Goal: Entertainment & Leisure: Browse casually

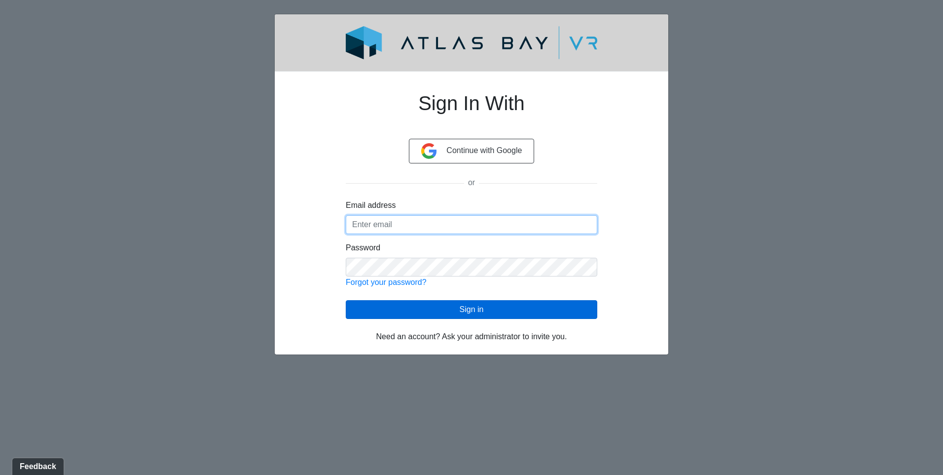
type input "[EMAIL_ADDRESS][DOMAIN_NAME]"
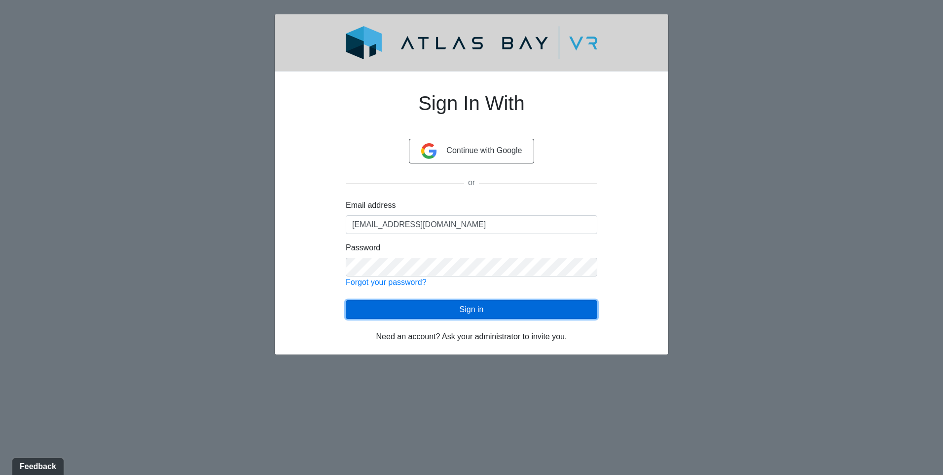
click at [465, 308] on button "Sign in" at bounding box center [472, 309] width 252 height 19
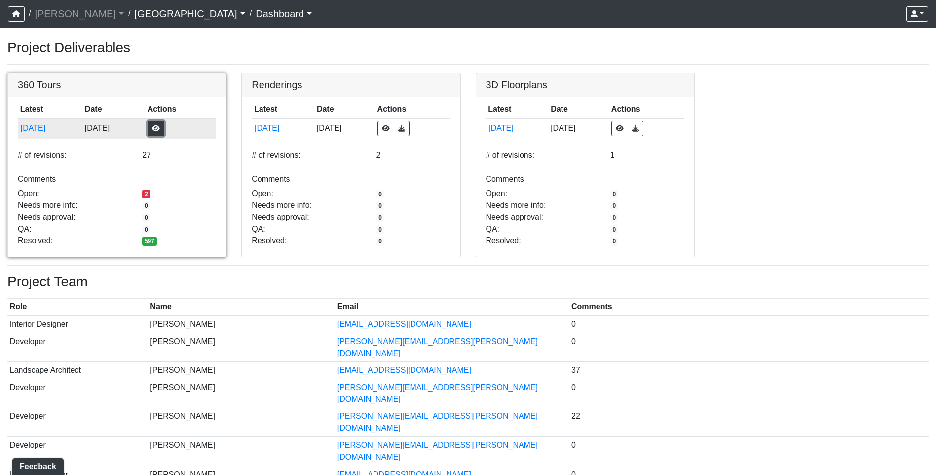
click at [164, 132] on button "button" at bounding box center [155, 128] width 17 height 15
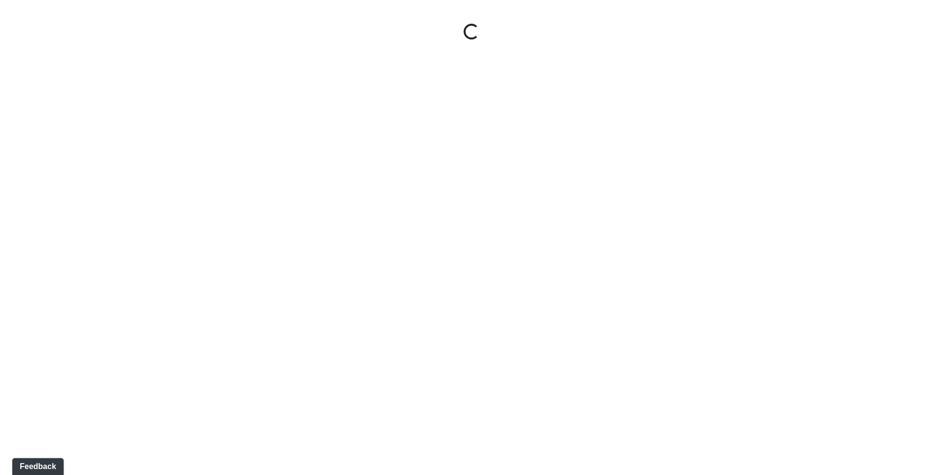
select select "gontoaMErPAtzSBVXh4ptW"
select select "h3ebyGk32eUmSzz99H473o"
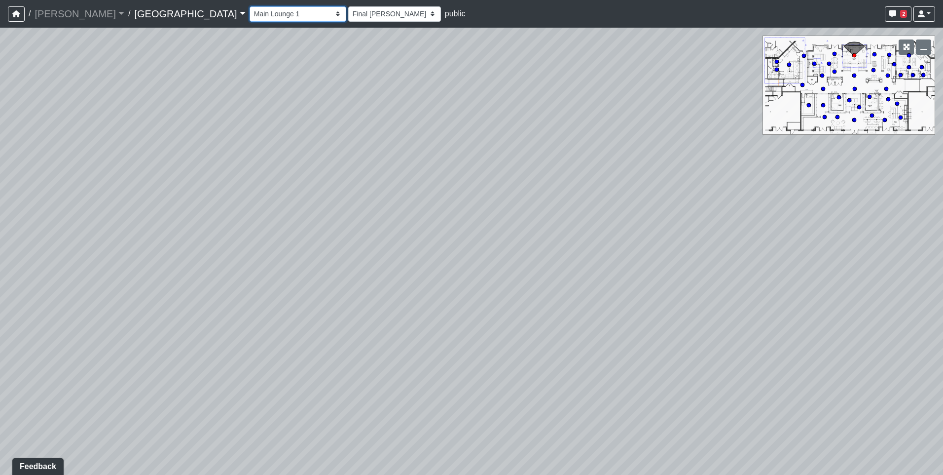
click at [250, 16] on select "Breezeway Entry Fireplace 1 Fireplace 2 Gate Golf Holes Shade Sails Sidewalk 1 …" at bounding box center [298, 13] width 97 height 15
click at [250, 6] on select "Breezeway Entry Fireplace 1 Fireplace 2 Gate Golf Holes Shade Sails Sidewalk 1 …" at bounding box center [298, 13] width 97 height 15
select select "wmN8i6qK71suYTzKAspxAn"
select select "h3ebyGk32eUmSzz99H473o"
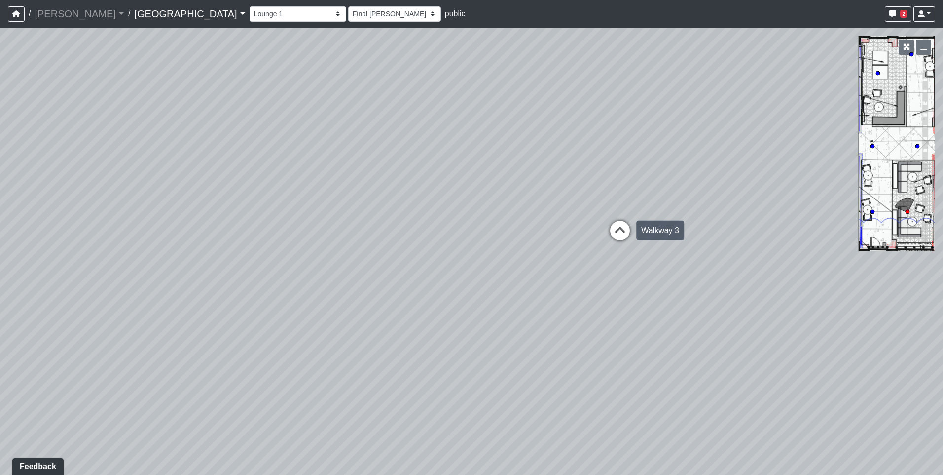
click at [620, 230] on icon at bounding box center [620, 235] width 30 height 30
select select "fouQaAmTNYQfM5euUrkyLi"
select select "h3ebyGk32eUmSzz99H473o"
drag, startPoint x: 488, startPoint y: 272, endPoint x: 814, endPoint y: 247, distance: 327.0
click at [814, 247] on div "Loading... Pool Courtyard Entry 1 Loading... Main Lounge 2 Loading... Pool Cour…" at bounding box center [471, 251] width 943 height 447
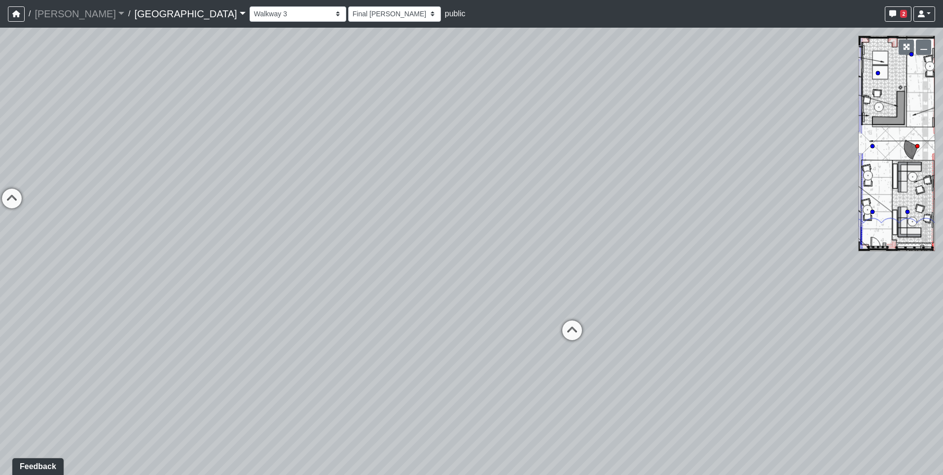
drag, startPoint x: 261, startPoint y: 245, endPoint x: 704, endPoint y: 248, distance: 443.0
click at [714, 248] on div "Loading... Pool Courtyard Entry 1 Loading... Main Lounge 2 Loading... Pool Cour…" at bounding box center [471, 251] width 943 height 447
drag, startPoint x: 339, startPoint y: 248, endPoint x: 598, endPoint y: 246, distance: 259.5
click at [598, 246] on div "Loading... Pool Courtyard Entry 1 Loading... Main Lounge 2 Loading... Pool Cour…" at bounding box center [471, 251] width 943 height 447
click at [422, 199] on icon at bounding box center [423, 206] width 30 height 30
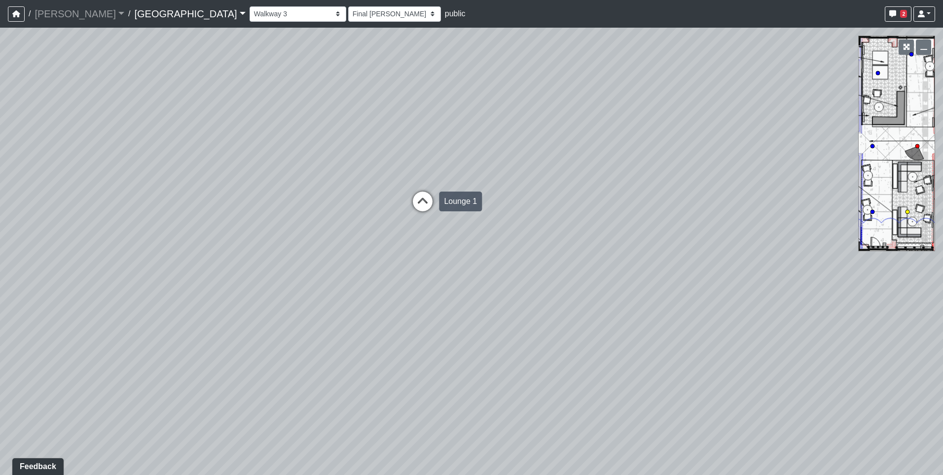
select select "wmN8i6qK71suYTzKAspxAn"
select select "h3ebyGk32eUmSzz99H473o"
drag, startPoint x: 365, startPoint y: 250, endPoint x: 515, endPoint y: 250, distance: 149.9
click at [515, 250] on div "Loading... Pool Courtyard Entry 1 Loading... Main Lounge 2 Loading... Pool Cour…" at bounding box center [471, 251] width 943 height 447
drag, startPoint x: 802, startPoint y: 316, endPoint x: 861, endPoint y: 324, distance: 59.7
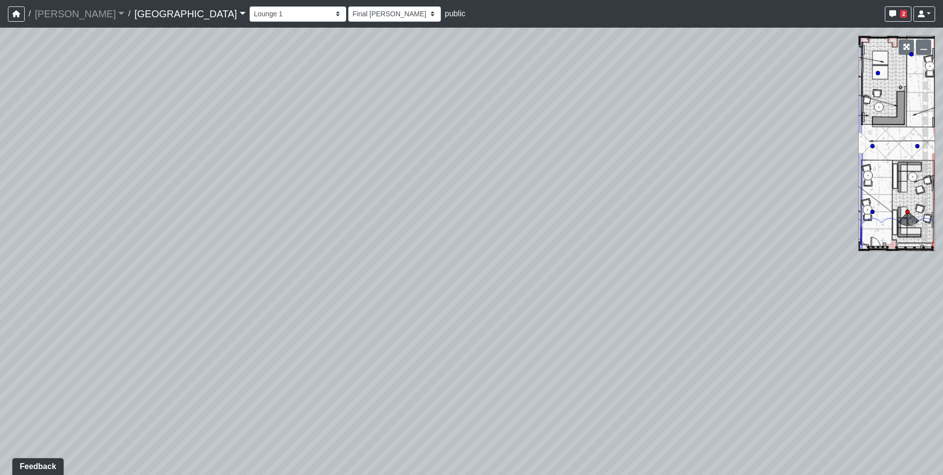
click at [861, 324] on div "Loading... Pool Courtyard Entry 1 Loading... Main Lounge 2 Loading... Pool Cour…" at bounding box center [471, 251] width 943 height 447
click at [809, 164] on div "Loading... Pool Courtyard Entry 1 Loading... Main Lounge 2 Loading... Pool Cour…" at bounding box center [471, 251] width 943 height 447
drag, startPoint x: 552, startPoint y: 269, endPoint x: 263, endPoint y: 252, distance: 289.5
click at [263, 252] on div "Loading... Pool Courtyard Entry 1 Loading... Main Lounge 2 Loading... Pool Cour…" at bounding box center [471, 251] width 943 height 447
click at [646, 252] on div "Loading... Pool Courtyard Entry 1 Loading... Main Lounge 2 Loading... Pool Cour…" at bounding box center [471, 251] width 943 height 447
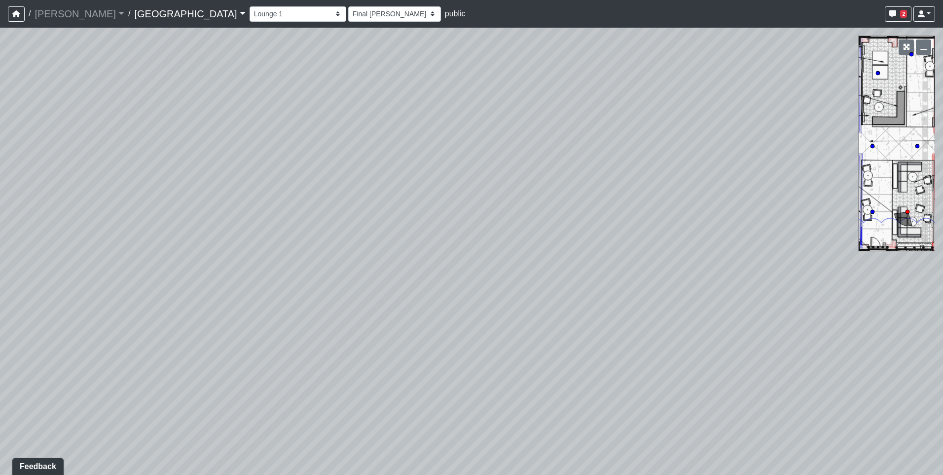
click at [664, 256] on div "Loading... Pool Courtyard Entry 1 Loading... Main Lounge 2 Loading... Pool Cour…" at bounding box center [471, 251] width 943 height 447
drag, startPoint x: 664, startPoint y: 256, endPoint x: 418, endPoint y: 265, distance: 246.8
click at [418, 265] on div "Loading... Pool Courtyard Entry 1 Loading... Main Lounge 2 Loading... Pool Cour…" at bounding box center [471, 251] width 943 height 447
drag, startPoint x: 427, startPoint y: 259, endPoint x: 173, endPoint y: 221, distance: 256.8
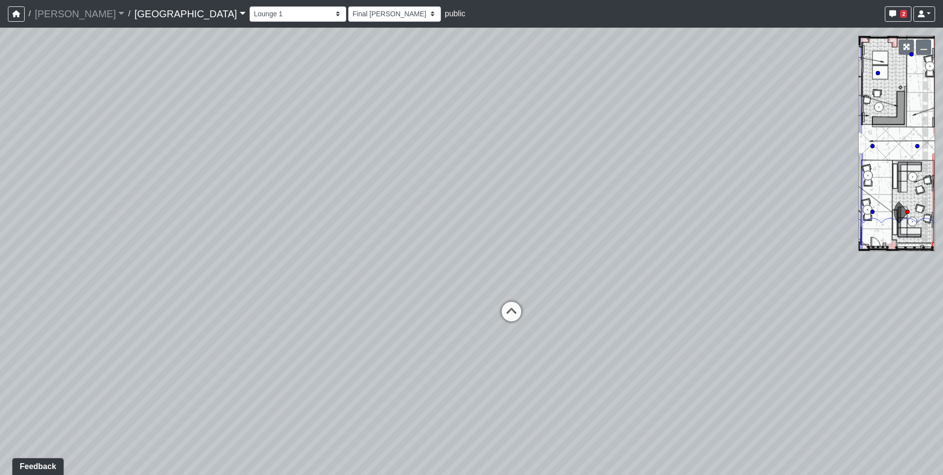
click at [173, 221] on div "Loading... Pool Courtyard Entry 1 Loading... Main Lounge 2 Loading... Pool Cour…" at bounding box center [471, 251] width 943 height 447
click at [482, 306] on icon at bounding box center [482, 315] width 30 height 30
select select "sEwiTxnSdALfGjNGTJr68G"
select select "h3ebyGk32eUmSzz99H473o"
drag, startPoint x: 348, startPoint y: 259, endPoint x: 596, endPoint y: 266, distance: 248.2
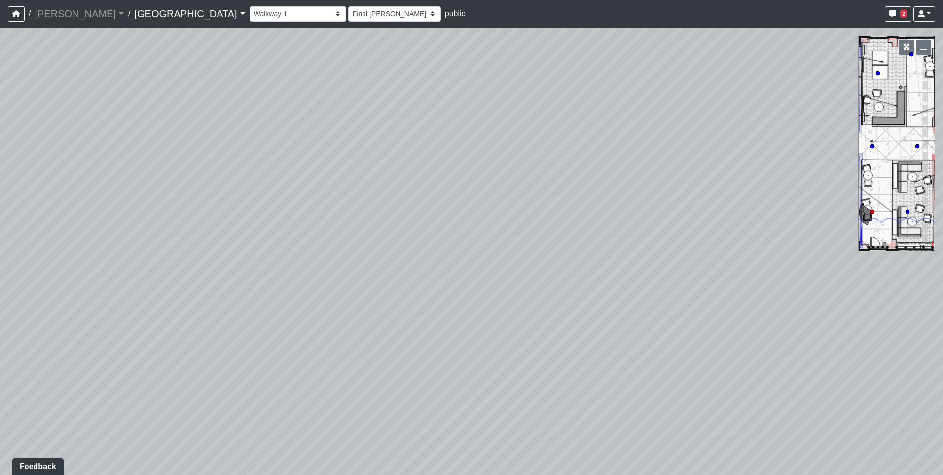
click at [754, 259] on div "Loading... Pool Courtyard Entry 1 Loading... Main Lounge 2 Loading... Pool Cour…" at bounding box center [471, 251] width 943 height 447
drag, startPoint x: 590, startPoint y: 269, endPoint x: 604, endPoint y: 269, distance: 13.8
click at [604, 269] on div "Loading... Pool Courtyard Entry 1 Loading... Main Lounge 2 Loading... Pool Cour…" at bounding box center [471, 251] width 943 height 447
click at [417, 184] on icon at bounding box center [418, 187] width 30 height 30
select select "bp6eZf2t8AY9XxgWzxsDS7"
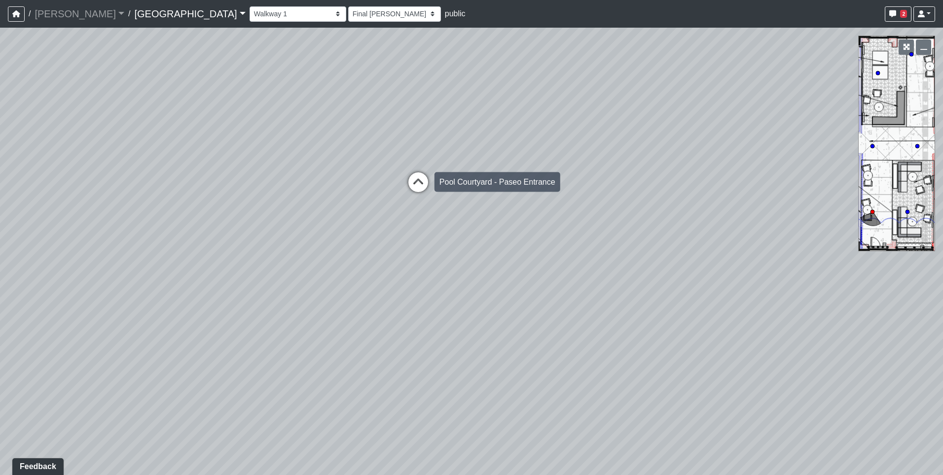
select select "h3ebyGk32eUmSzz99H473o"
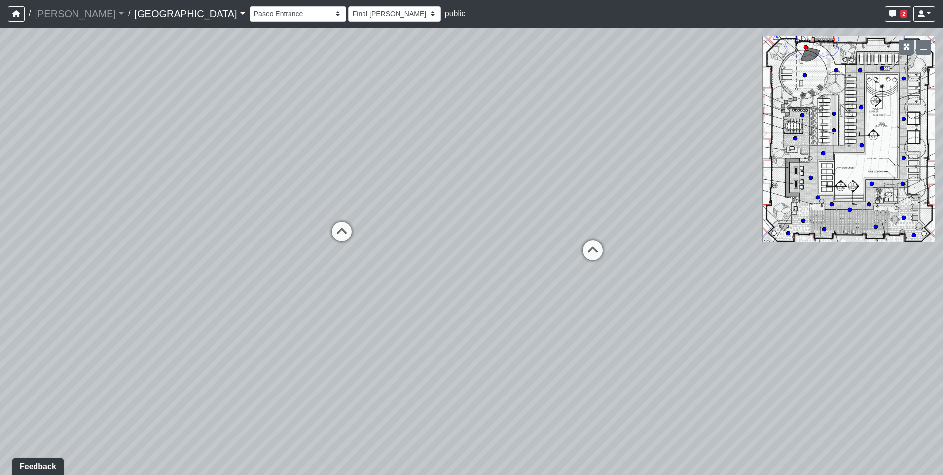
drag, startPoint x: 321, startPoint y: 205, endPoint x: 603, endPoint y: 194, distance: 282.4
click at [671, 186] on div "Loading... Pool Courtyard Entry 1 Loading... Main Lounge 2 Loading... Pool Cour…" at bounding box center [471, 251] width 943 height 447
drag, startPoint x: 763, startPoint y: 211, endPoint x: 789, endPoint y: 211, distance: 25.6
click at [789, 211] on div "Loading... Pool Courtyard Entry 1 Loading... Main Lounge 2 Loading... Pool Cour…" at bounding box center [471, 251] width 943 height 447
drag, startPoint x: 375, startPoint y: 223, endPoint x: 545, endPoint y: 199, distance: 170.8
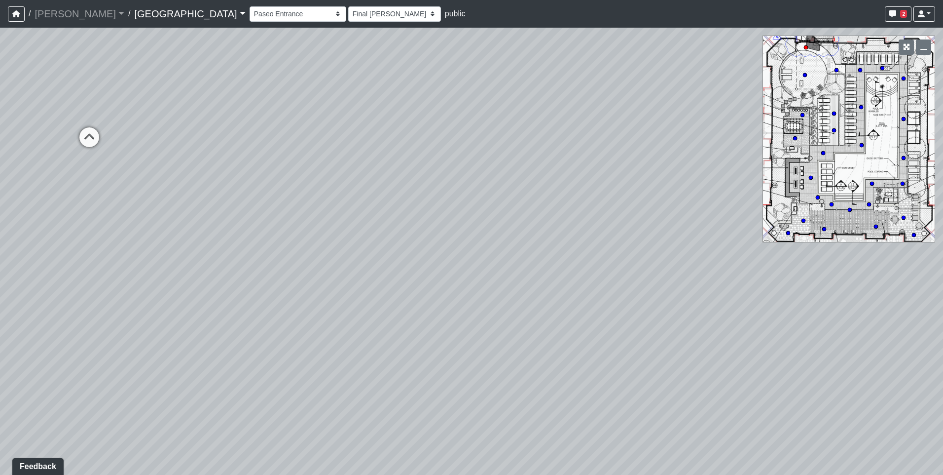
click at [683, 172] on div "Loading... Pool Courtyard Entry 1 Loading... Main Lounge 2 Loading... Pool Cour…" at bounding box center [471, 251] width 943 height 447
drag, startPoint x: 538, startPoint y: 253, endPoint x: 735, endPoint y: 263, distance: 198.0
click at [735, 263] on div "Loading... Pool Courtyard Entry 1 Loading... Main Lounge 2 Loading... Pool Cour…" at bounding box center [471, 251] width 943 height 447
drag, startPoint x: 554, startPoint y: 124, endPoint x: 561, endPoint y: 194, distance: 70.8
click at [561, 194] on div "Loading... Pool Courtyard Entry 1 Loading... Main Lounge 2 Loading... Pool Cour…" at bounding box center [471, 251] width 943 height 447
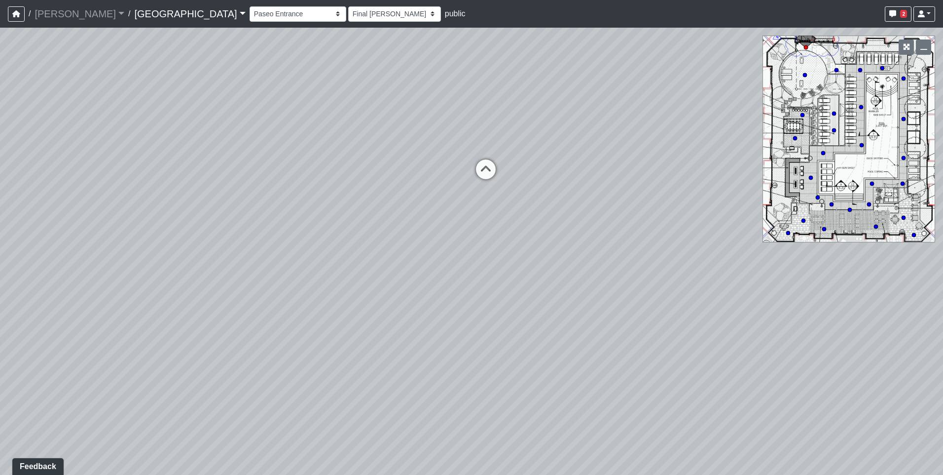
drag, startPoint x: 580, startPoint y: 239, endPoint x: 589, endPoint y: 235, distance: 10.4
click at [589, 235] on div "Loading... Pool Courtyard Entry 1 Loading... Main Lounge 2 Loading... Pool Cour…" at bounding box center [471, 251] width 943 height 447
drag, startPoint x: 499, startPoint y: 129, endPoint x: 508, endPoint y: 162, distance: 34.2
click at [508, 162] on div "Loading... Pool Courtyard Entry 1 Loading... Main Lounge 2 Loading... Pool Cour…" at bounding box center [471, 251] width 943 height 447
drag, startPoint x: 566, startPoint y: 245, endPoint x: 566, endPoint y: 219, distance: 25.6
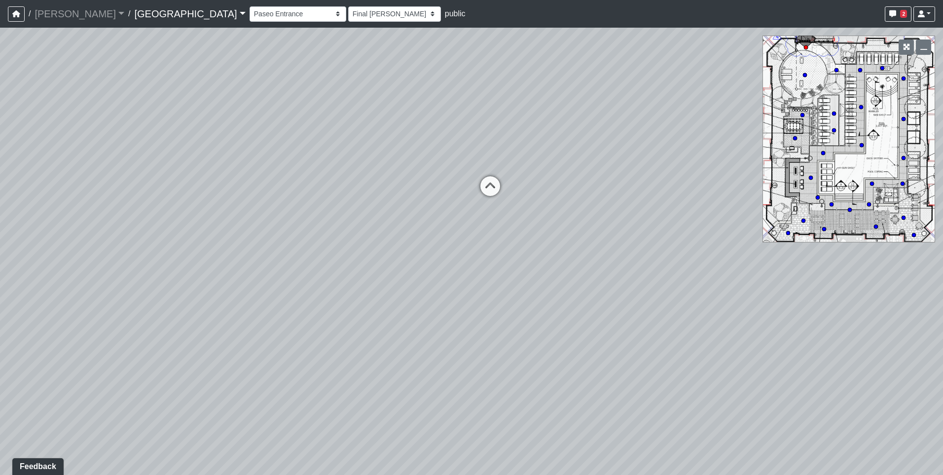
click at [566, 219] on div "Loading... Pool Courtyard Entry 1 Loading... Main Lounge 2 Loading... Pool Cour…" at bounding box center [471, 251] width 943 height 447
drag, startPoint x: 549, startPoint y: 248, endPoint x: 235, endPoint y: 263, distance: 315.1
click at [235, 263] on div "Loading... Pool Courtyard Entry 1 Loading... Main Lounge 2 Loading... Pool Cour…" at bounding box center [471, 251] width 943 height 447
drag, startPoint x: 758, startPoint y: 351, endPoint x: 432, endPoint y: 347, distance: 325.6
click at [432, 347] on div "Loading... Pool Courtyard Entry 1 Loading... Main Lounge 2 Loading... Pool Cour…" at bounding box center [471, 251] width 943 height 447
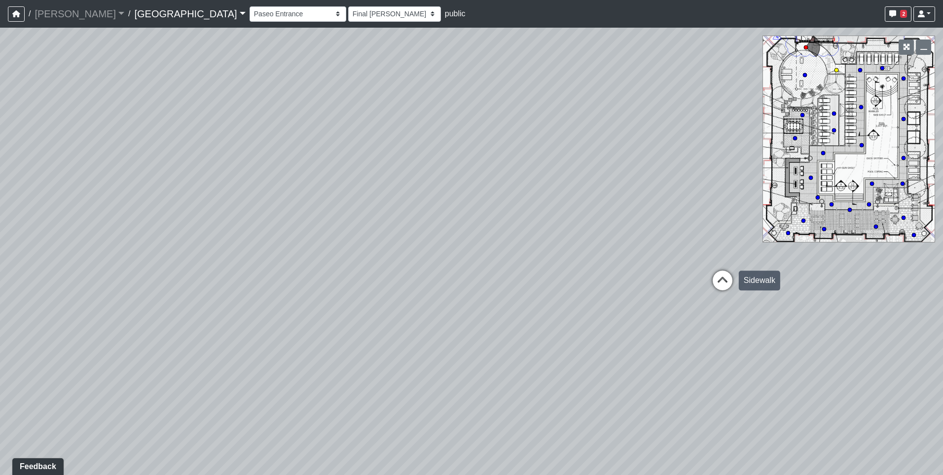
click at [723, 278] on icon at bounding box center [723, 285] width 30 height 30
select select "ts1weBV6nSNRudKdgJX1Ed"
select select "h3ebyGk32eUmSzz99H473o"
drag, startPoint x: 420, startPoint y: 259, endPoint x: 892, endPoint y: 256, distance: 472.1
click at [892, 256] on div "Loading... Pool Courtyard Entry 1 Loading... Main Lounge 2 Loading... Pool Cour…" at bounding box center [471, 251] width 943 height 447
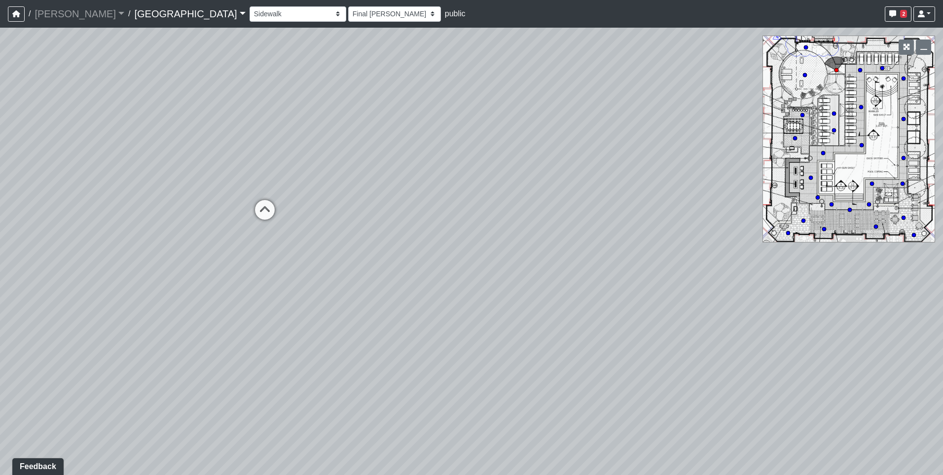
drag, startPoint x: 404, startPoint y: 172, endPoint x: 557, endPoint y: 173, distance: 152.9
click at [557, 173] on div "Loading... Pool Courtyard Entry 1 Loading... Main Lounge 2 Loading... Pool Cour…" at bounding box center [471, 251] width 943 height 447
click at [265, 210] on icon at bounding box center [265, 215] width 30 height 30
select select "bp6eZf2t8AY9XxgWzxsDS7"
select select "h3ebyGk32eUmSzz99H473o"
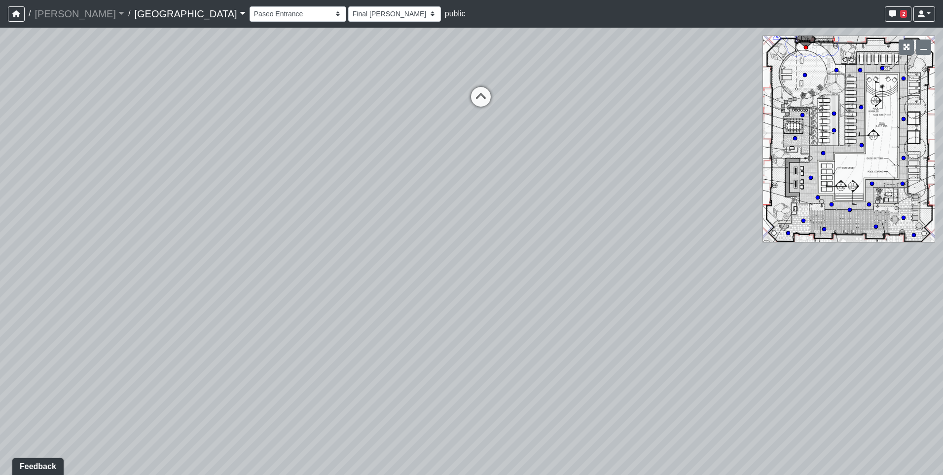
drag, startPoint x: 501, startPoint y: 377, endPoint x: 415, endPoint y: 276, distance: 132.6
click at [415, 276] on div "Loading... Pool Courtyard Entry 1 Loading... Main Lounge 2 Loading... Pool Cour…" at bounding box center [471, 251] width 943 height 447
drag, startPoint x: 551, startPoint y: 256, endPoint x: 57, endPoint y: 265, distance: 493.8
click at [57, 265] on div "Loading... Pool Courtyard Entry 1 Loading... Main Lounge 2 Loading... Pool Cour…" at bounding box center [471, 251] width 943 height 447
click at [582, 184] on div "Loading... Pool Courtyard Entry 1 Loading... Main Lounge 2 Loading... Pool Cour…" at bounding box center [471, 251] width 943 height 447
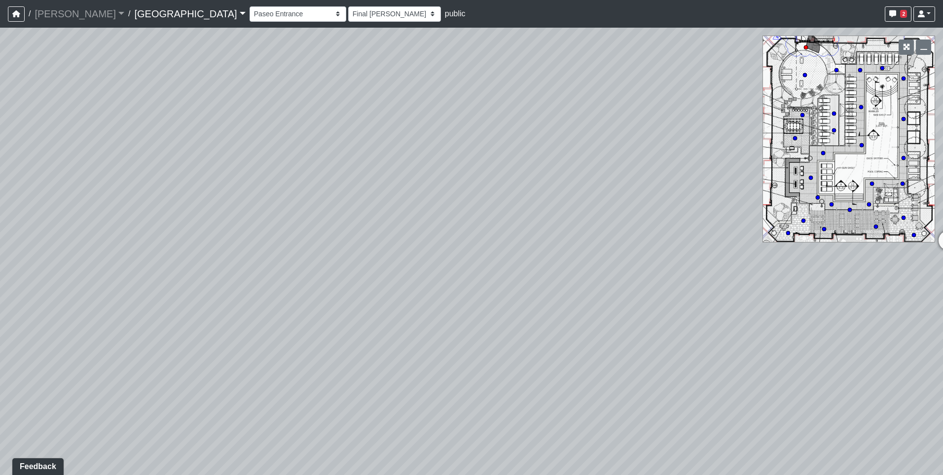
click at [597, 160] on div "Loading... Pool Courtyard Entry 1 Loading... Main Lounge 2 Loading... Pool Cour…" at bounding box center [471, 251] width 943 height 447
click at [620, 144] on div "Loading... Pool Courtyard Entry 1 Loading... Main Lounge 2 Loading... Pool Cour…" at bounding box center [471, 251] width 943 height 447
drag, startPoint x: 599, startPoint y: 214, endPoint x: 366, endPoint y: 214, distance: 232.8
click at [366, 214] on div "Loading... Pool Courtyard Entry 1 Loading... Main Lounge 2 Loading... Pool Cour…" at bounding box center [471, 251] width 943 height 447
click at [597, 187] on icon at bounding box center [596, 193] width 30 height 30
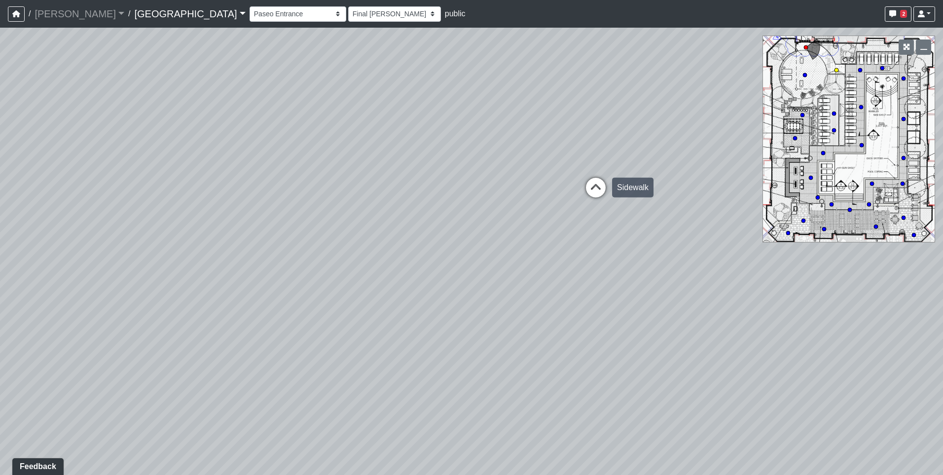
select select "ts1weBV6nSNRudKdgJX1Ed"
select select "h3ebyGk32eUmSzz99H473o"
drag, startPoint x: 299, startPoint y: 200, endPoint x: 684, endPoint y: 148, distance: 388.1
click at [684, 148] on div "Loading... Pool Courtyard Entry 1 Loading... Main Lounge 2 Loading... Pool Cour…" at bounding box center [471, 251] width 943 height 447
drag, startPoint x: 306, startPoint y: 215, endPoint x: 625, endPoint y: 267, distance: 322.9
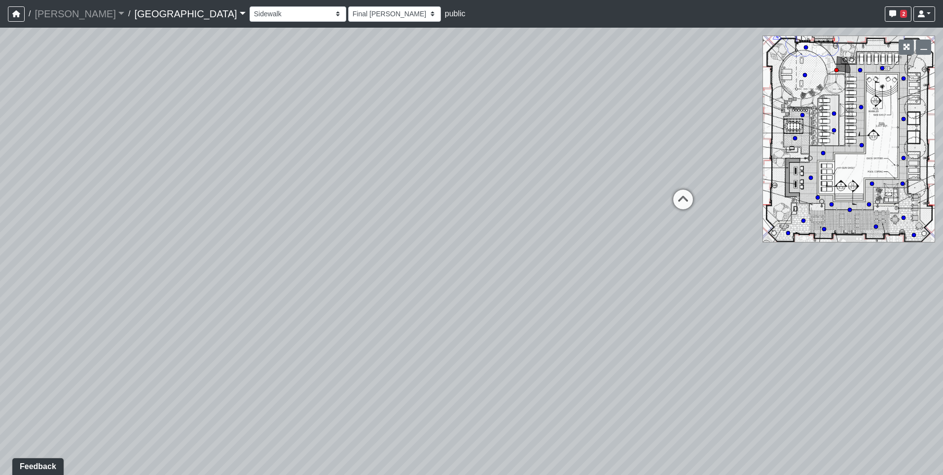
click at [625, 267] on div "Loading... Pool Courtyard Entry 1 Loading... Main Lounge 2 Loading... Pool Cour…" at bounding box center [471, 251] width 943 height 447
drag, startPoint x: 427, startPoint y: 154, endPoint x: 509, endPoint y: 154, distance: 81.9
click at [509, 154] on div "Loading... Pool Courtyard Entry 1 Loading... Main Lounge 2 Loading... Pool Cour…" at bounding box center [471, 251] width 943 height 447
drag, startPoint x: 655, startPoint y: 245, endPoint x: 183, endPoint y: 241, distance: 471.1
click at [183, 241] on div "Loading... Pool Courtyard Entry 1 Loading... Main Lounge 2 Loading... Pool Cour…" at bounding box center [471, 251] width 943 height 447
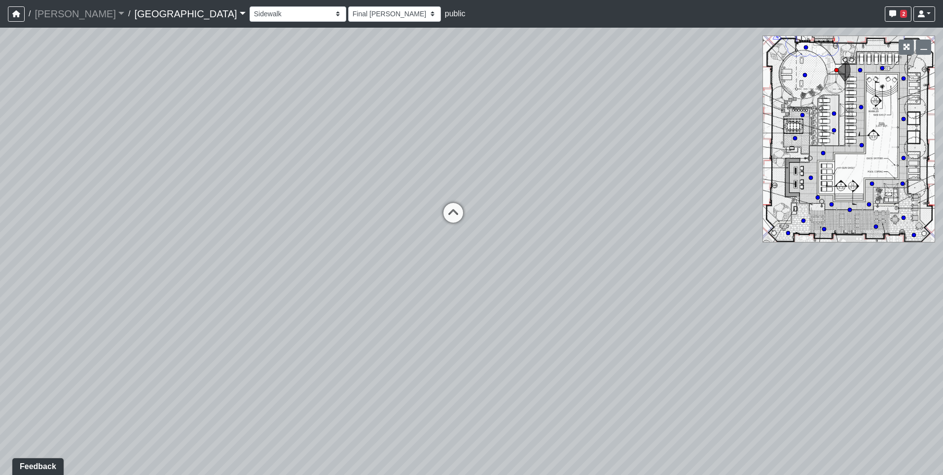
drag, startPoint x: 496, startPoint y: 236, endPoint x: 20, endPoint y: 239, distance: 476.0
click at [20, 239] on div "Loading... Pool Courtyard Entry 1 Loading... Main Lounge 2 Loading... Pool Cour…" at bounding box center [471, 251] width 943 height 447
click at [461, 215] on icon at bounding box center [454, 218] width 30 height 30
select select "o9XpDjzQN4b3nso91ttAXF"
select select "h3ebyGk32eUmSzz99H473o"
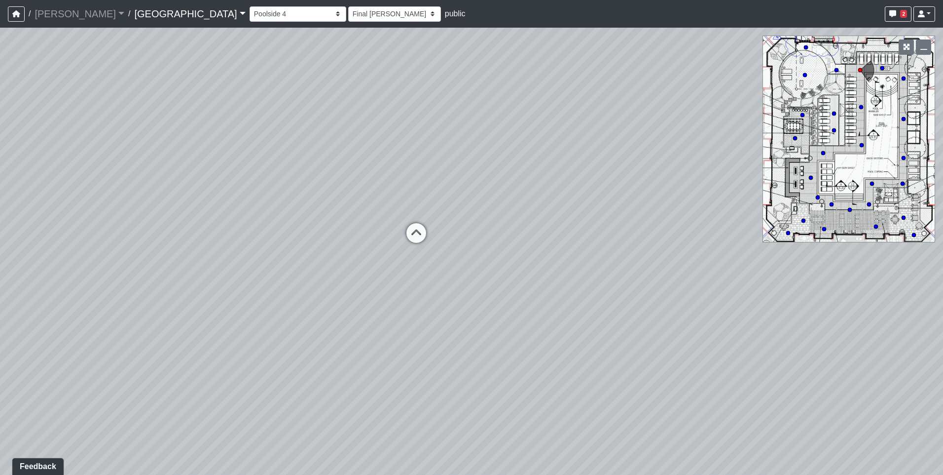
drag, startPoint x: 534, startPoint y: 228, endPoint x: 38, endPoint y: 144, distance: 502.4
click at [38, 144] on div "Loading... Pool Courtyard Entry 1 Loading... Main Lounge 2 Loading... Pool Cour…" at bounding box center [471, 251] width 943 height 447
drag, startPoint x: 469, startPoint y: 217, endPoint x: 9, endPoint y: 187, distance: 460.2
click at [28, 187] on div "Loading... Pool Courtyard Entry 1 Loading... Main Lounge 2 Loading... Pool Cour…" at bounding box center [471, 251] width 943 height 447
drag, startPoint x: 354, startPoint y: 213, endPoint x: 259, endPoint y: 304, distance: 131.5
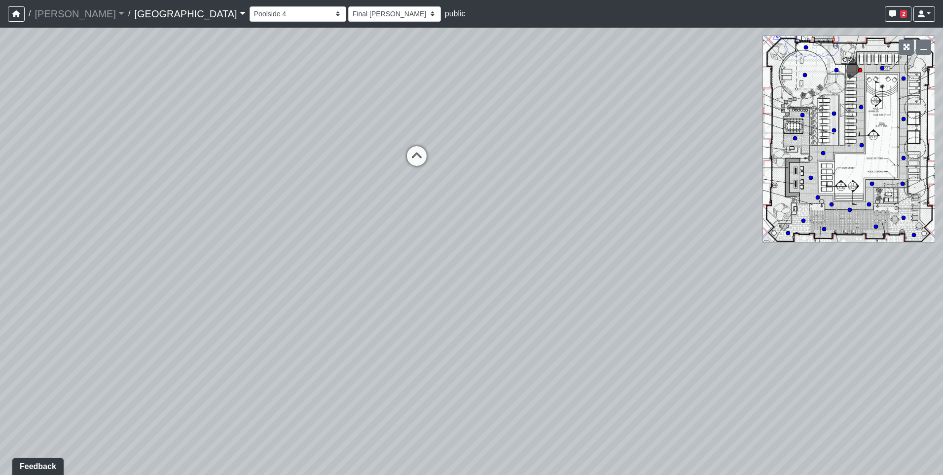
click at [259, 304] on div "Loading... Pool Courtyard Entry 1 Loading... Main Lounge 2 Loading... Pool Cour…" at bounding box center [471, 251] width 943 height 447
drag, startPoint x: 313, startPoint y: 221, endPoint x: 466, endPoint y: 355, distance: 203.8
click at [466, 355] on div "Loading... Pool Courtyard Entry 1 Loading... Main Lounge 2 Loading... Pool Cour…" at bounding box center [471, 251] width 943 height 447
click at [446, 268] on div "Loading... Pool Courtyard Entry 1 Loading... Main Lounge 2 Loading... Pool Cour…" at bounding box center [471, 251] width 943 height 447
drag, startPoint x: 304, startPoint y: 213, endPoint x: 500, endPoint y: 218, distance: 195.9
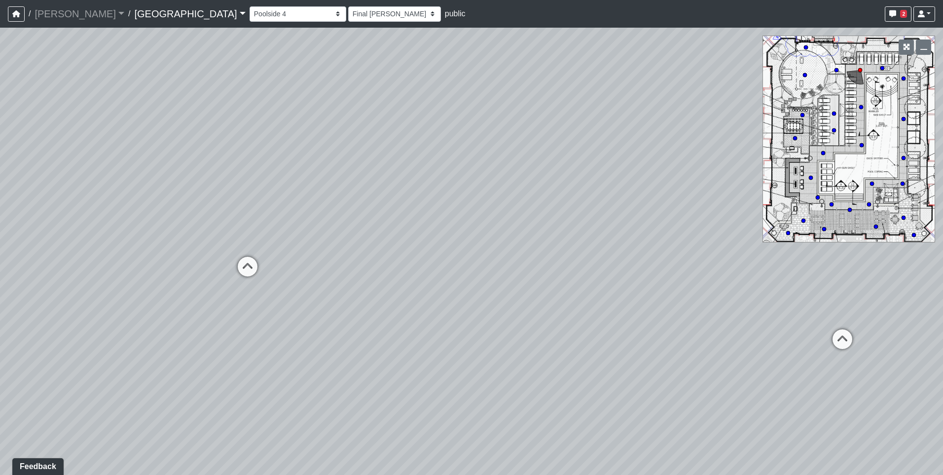
click at [500, 218] on div "Loading... Pool Courtyard Entry 1 Loading... Main Lounge 2 Loading... Pool Cour…" at bounding box center [471, 251] width 943 height 447
drag, startPoint x: 256, startPoint y: 219, endPoint x: 447, endPoint y: 209, distance: 192.2
click at [447, 209] on div "Loading... Pool Courtyard Entry 1 Loading... Main Lounge 2 Loading... Pool Cour…" at bounding box center [471, 251] width 943 height 447
click at [397, 244] on icon at bounding box center [395, 250] width 30 height 30
select select "rfT8oXyc8mMXL2JMPGf6C2"
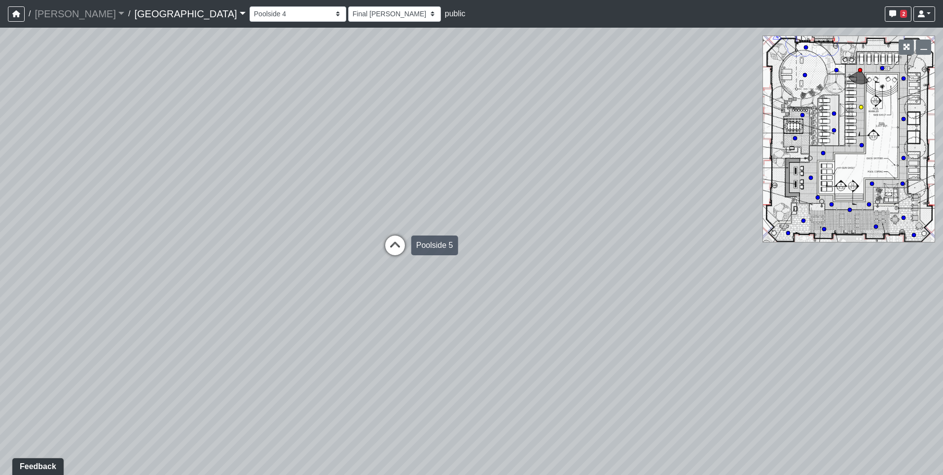
select select "h3ebyGk32eUmSzz99H473o"
click at [397, 243] on icon at bounding box center [405, 256] width 30 height 30
select select "vHFmJJqDZLNaM8qRPtTfu9"
select select "h3ebyGk32eUmSzz99H473o"
drag, startPoint x: 362, startPoint y: 232, endPoint x: 554, endPoint y: 228, distance: 191.9
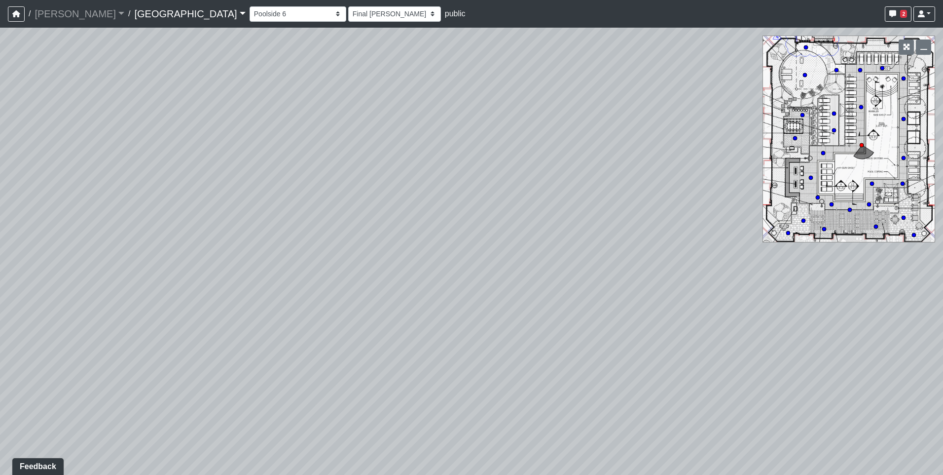
click at [554, 228] on div "Loading... Pool Courtyard Entry 1 Loading... Main Lounge 2 Loading... Pool Cour…" at bounding box center [471, 251] width 943 height 447
drag, startPoint x: 498, startPoint y: 233, endPoint x: 274, endPoint y: 216, distance: 224.1
click at [274, 216] on div "Loading... Pool Courtyard Entry 1 Loading... Main Lounge 2 Loading... Pool Cour…" at bounding box center [471, 251] width 943 height 447
drag, startPoint x: 585, startPoint y: 194, endPoint x: 251, endPoint y: 247, distance: 338.6
click at [251, 247] on div "Loading... Pool Courtyard Entry 1 Loading... Main Lounge 2 Loading... Pool Cour…" at bounding box center [471, 251] width 943 height 447
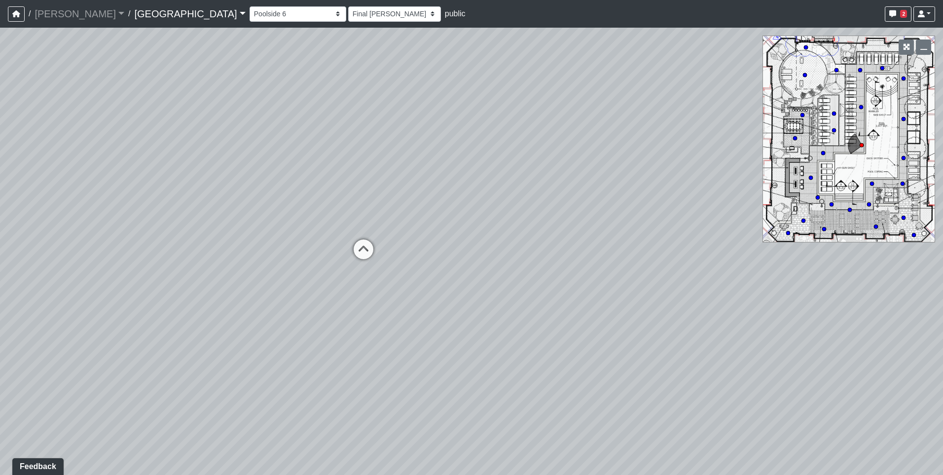
drag, startPoint x: 256, startPoint y: 207, endPoint x: 250, endPoint y: 205, distance: 7.1
click at [250, 205] on div "Loading... Pool Courtyard Entry 1 Loading... Main Lounge 2 Loading... Pool Cour…" at bounding box center [471, 251] width 943 height 447
drag, startPoint x: 189, startPoint y: 216, endPoint x: 111, endPoint y: 216, distance: 77.4
click at [111, 216] on div "Loading... Pool Courtyard Entry 1 Loading... Main Lounge 2 Loading... Pool Cour…" at bounding box center [471, 251] width 943 height 447
drag, startPoint x: 384, startPoint y: 227, endPoint x: 69, endPoint y: 227, distance: 315.2
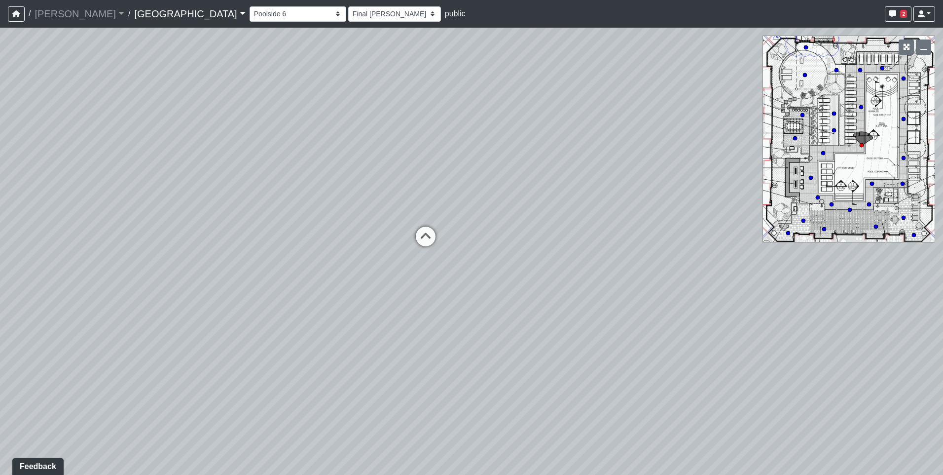
click at [69, 227] on div "Loading... Pool Courtyard Entry 1 Loading... Main Lounge 2 Loading... Pool Cour…" at bounding box center [471, 251] width 943 height 447
click at [425, 236] on icon at bounding box center [426, 241] width 30 height 30
select select "rfT8oXyc8mMXL2JMPGf6C2"
select select "h3ebyGk32eUmSzz99H473o"
click at [425, 236] on icon at bounding box center [420, 247] width 30 height 30
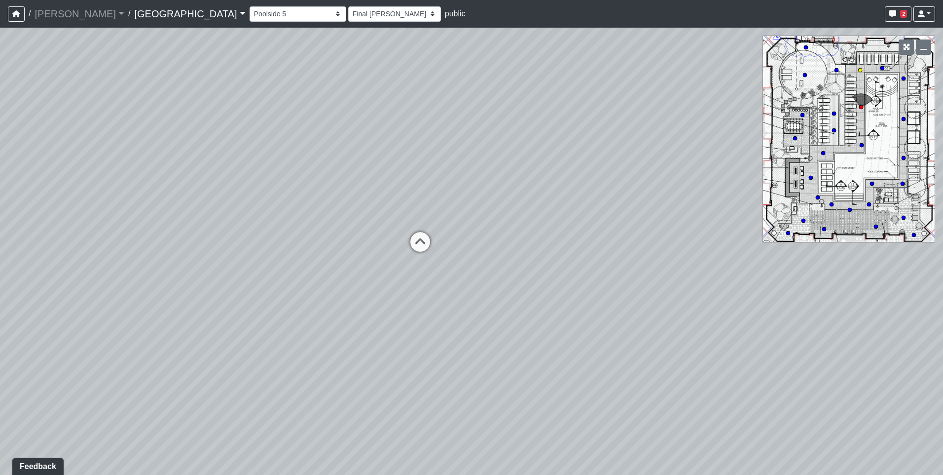
select select "o9XpDjzQN4b3nso91ttAXF"
select select "h3ebyGk32eUmSzz99H473o"
drag, startPoint x: 245, startPoint y: 236, endPoint x: 615, endPoint y: 206, distance: 371.7
click at [615, 206] on div "Loading... Pool Courtyard Entry 1 Loading... Main Lounge 2 Loading... Pool Cour…" at bounding box center [471, 251] width 943 height 447
drag, startPoint x: 252, startPoint y: 204, endPoint x: 541, endPoint y: 169, distance: 291.2
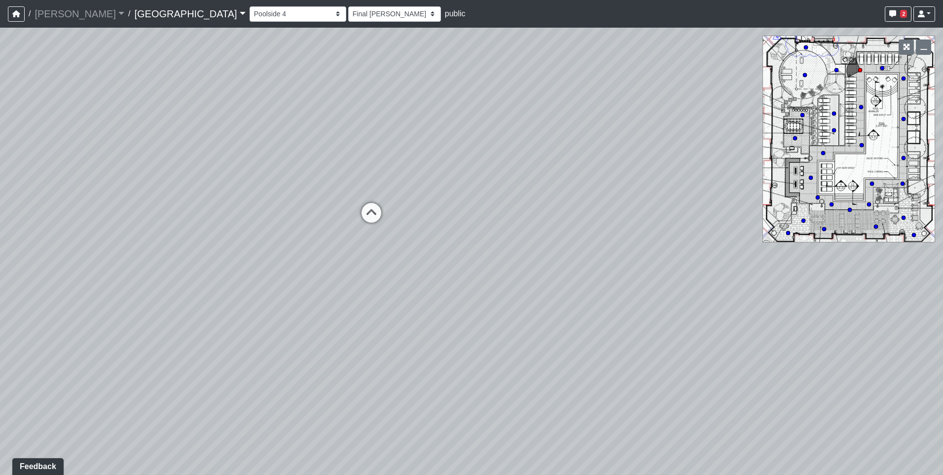
click at [541, 169] on div "Loading... Pool Courtyard Entry 1 Loading... Main Lounge 2 Loading... Pool Cour…" at bounding box center [471, 251] width 943 height 447
click at [380, 212] on icon at bounding box center [384, 214] width 30 height 30
select select "ts1weBV6nSNRudKdgJX1Ed"
select select "h3ebyGk32eUmSzz99H473o"
click at [329, 185] on icon at bounding box center [325, 194] width 30 height 30
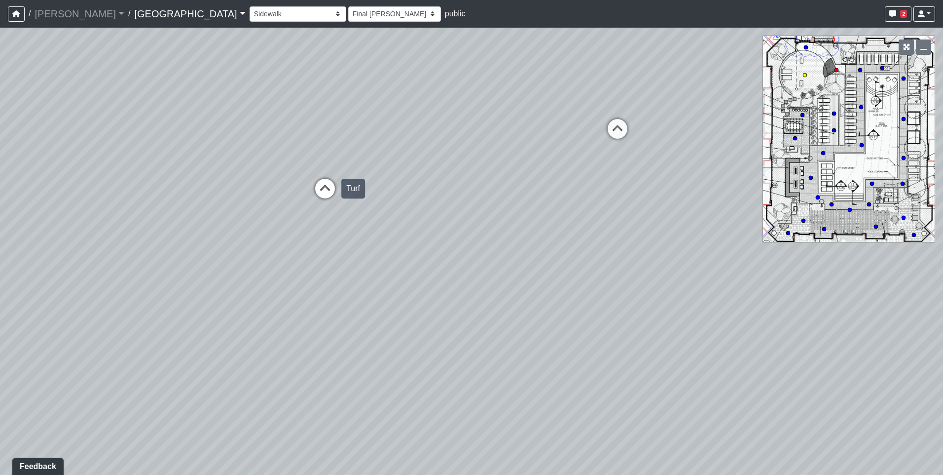
select select "orbVW6i9zBbUqfvs7RM4Ao"
select select "h3ebyGk32eUmSzz99H473o"
drag, startPoint x: 336, startPoint y: 193, endPoint x: 97, endPoint y: 192, distance: 239.7
click at [97, 192] on div "Loading... Pool Courtyard Entry 1 Loading... Main Lounge 2 Loading... Pool Cour…" at bounding box center [471, 251] width 943 height 447
click at [551, 201] on icon at bounding box center [554, 204] width 30 height 30
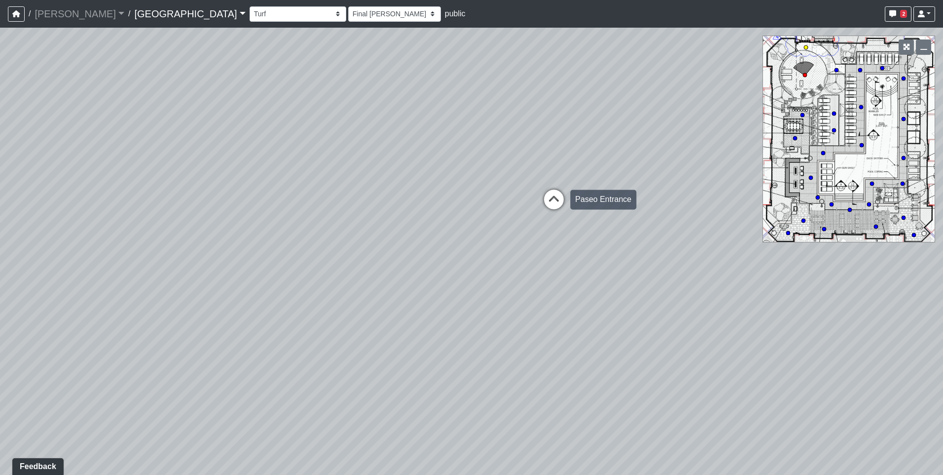
select select "bp6eZf2t8AY9XxgWzxsDS7"
select select "h3ebyGk32eUmSzz99H473o"
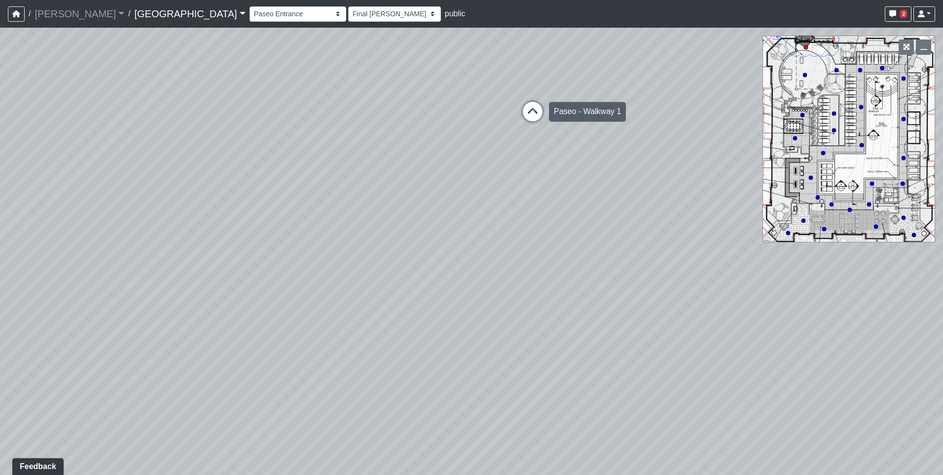
click at [538, 116] on icon at bounding box center [533, 117] width 30 height 30
select select "sEwiTxnSdALfGjNGTJr68G"
select select "h3ebyGk32eUmSzz99H473o"
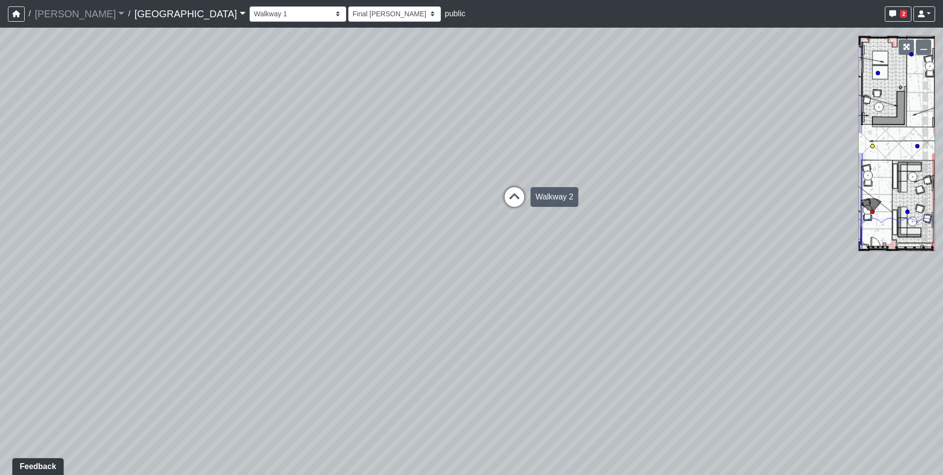
click at [518, 199] on icon at bounding box center [515, 202] width 30 height 30
select select "qCH7GBaZ2LsR8MqAxWUC8e"
select select "h3ebyGk32eUmSzz99H473o"
drag, startPoint x: 317, startPoint y: 137, endPoint x: -67, endPoint y: 135, distance: 383.3
click at [0, 135] on html "/ [PERSON_NAME] Loading... / [GEOGRAPHIC_DATA] [GEOGRAPHIC_DATA] Loading... [GE…" at bounding box center [471, 237] width 943 height 475
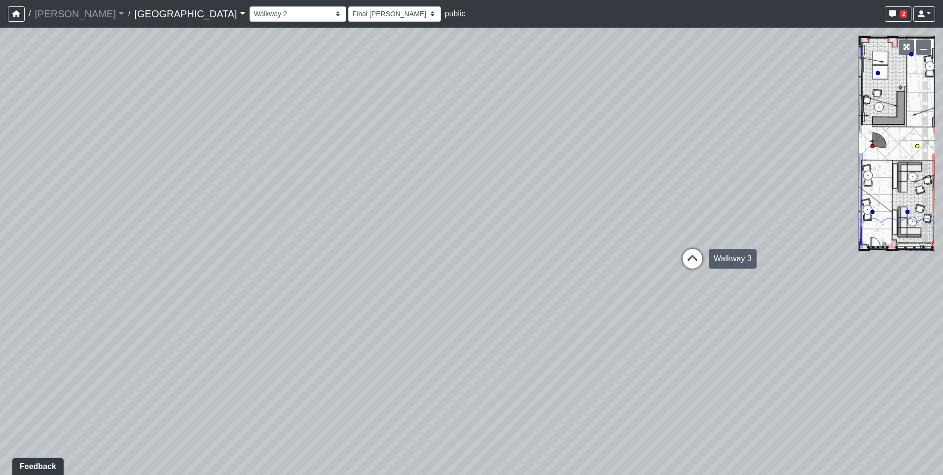
click at [689, 256] on icon at bounding box center [693, 264] width 30 height 30
select select "fouQaAmTNYQfM5euUrkyLi"
select select "h3ebyGk32eUmSzz99H473o"
drag, startPoint x: 420, startPoint y: 203, endPoint x: 726, endPoint y: 203, distance: 305.3
click at [726, 203] on div "Loading... Pool Courtyard Entry 1 Loading... Main Lounge 2 Loading... Pool Cour…" at bounding box center [471, 251] width 943 height 447
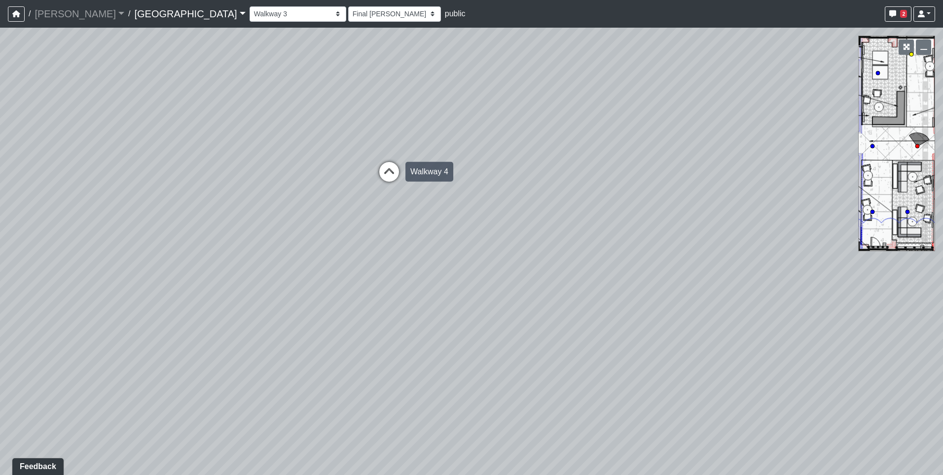
click at [390, 170] on icon at bounding box center [389, 177] width 30 height 30
select select "5twcqx3V9eezx34MYuTuHT"
select select "h3ebyGk32eUmSzz99H473o"
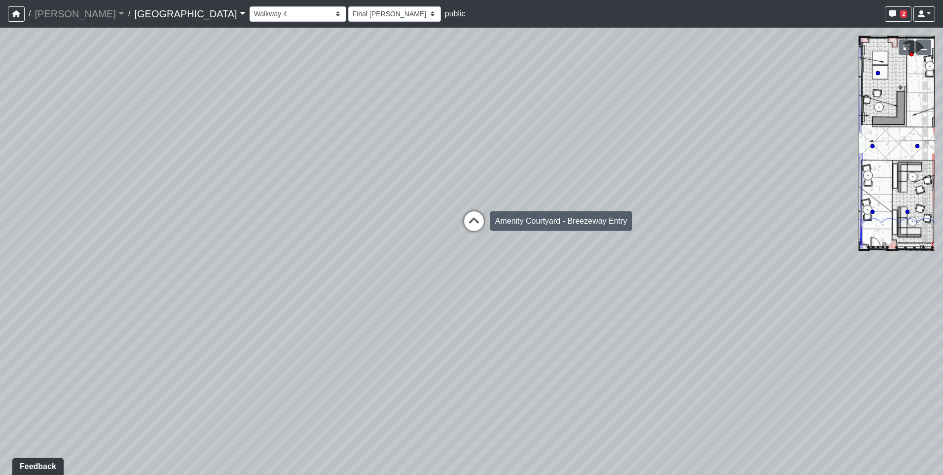
click at [463, 220] on icon at bounding box center [474, 226] width 30 height 30
select select "bV6mw7sk2yau5djgeHJiat"
select select "h3ebyGk32eUmSzz99H473o"
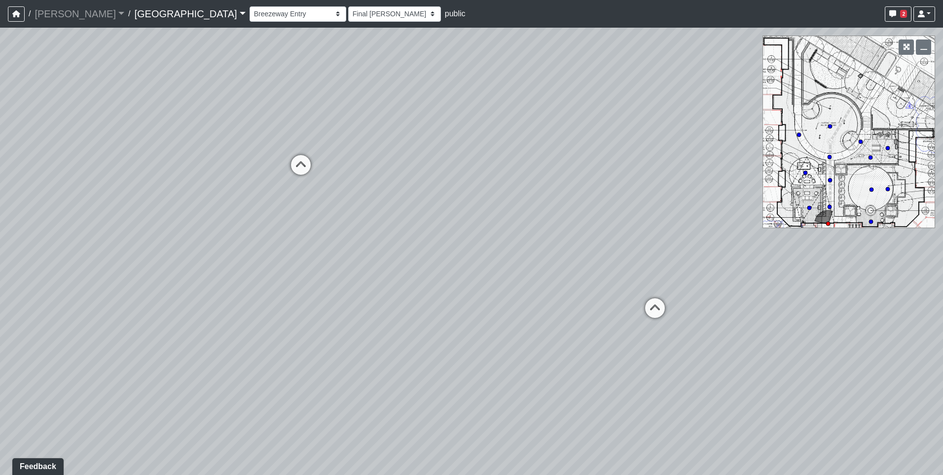
drag, startPoint x: 302, startPoint y: 169, endPoint x: 634, endPoint y: 245, distance: 341.0
click at [634, 245] on div "Loading... Pool Courtyard Entry 1 Loading... Main Lounge 2 Loading... Pool Cour…" at bounding box center [471, 251] width 943 height 447
drag, startPoint x: 459, startPoint y: 216, endPoint x: 621, endPoint y: 218, distance: 161.3
click at [621, 218] on div "Loading... Pool Courtyard Entry 1 Loading... Main Lounge 2 Loading... Pool Cour…" at bounding box center [471, 251] width 943 height 447
drag, startPoint x: 615, startPoint y: 279, endPoint x: 245, endPoint y: 265, distance: 370.2
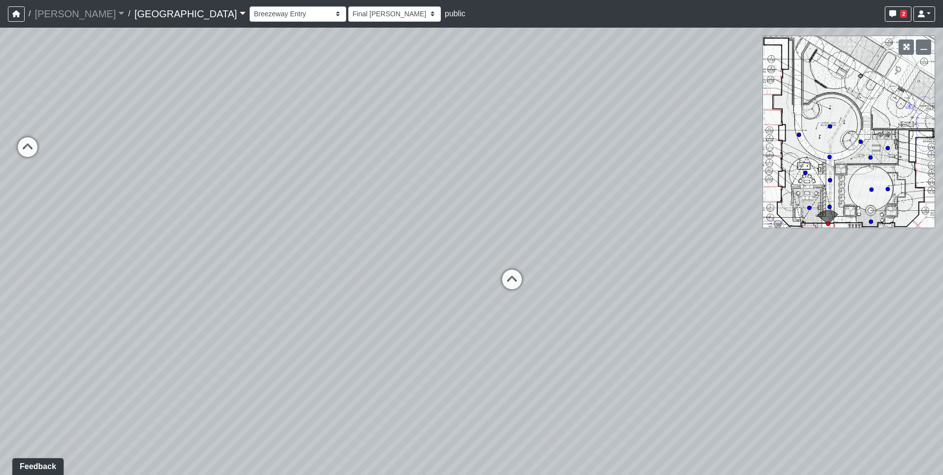
click at [245, 265] on div "Loading... Pool Courtyard Entry 1 Loading... Main Lounge 2 Loading... Pool Cour…" at bounding box center [471, 251] width 943 height 447
click at [514, 280] on icon at bounding box center [512, 284] width 30 height 30
select select "2g74JqUAVunN4W4RDEJZSB"
select select "h3ebyGk32eUmSzz99H473o"
click at [483, 251] on icon at bounding box center [489, 251] width 30 height 30
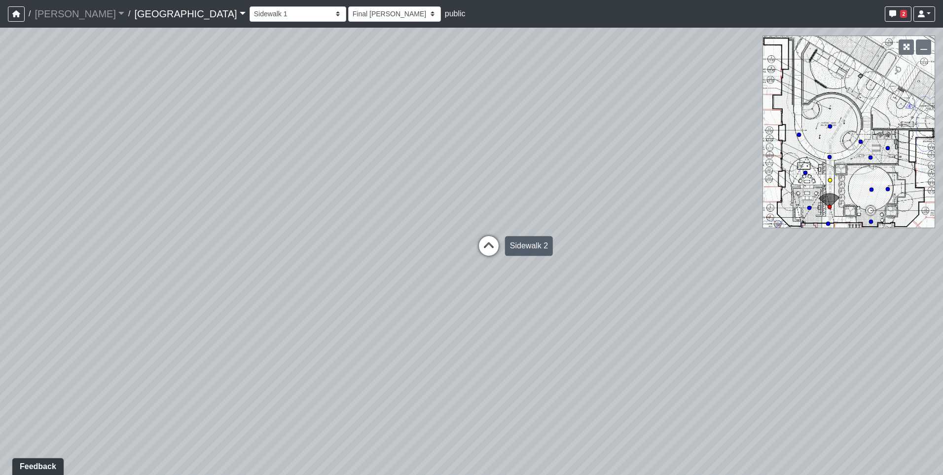
select select "aKnx4LbkW4vTTeN38Co3z9"
select select "h3ebyGk32eUmSzz99H473o"
click at [547, 239] on div "Loading... Pool Courtyard Entry 1 Loading... Main Lounge 2 Loading... Pool Cour…" at bounding box center [471, 251] width 943 height 447
drag, startPoint x: 302, startPoint y: 234, endPoint x: 660, endPoint y: 170, distance: 363.7
click at [660, 170] on div "Loading... Pool Courtyard Entry 1 Loading... Main Lounge 2 Loading... Pool Cour…" at bounding box center [471, 251] width 943 height 447
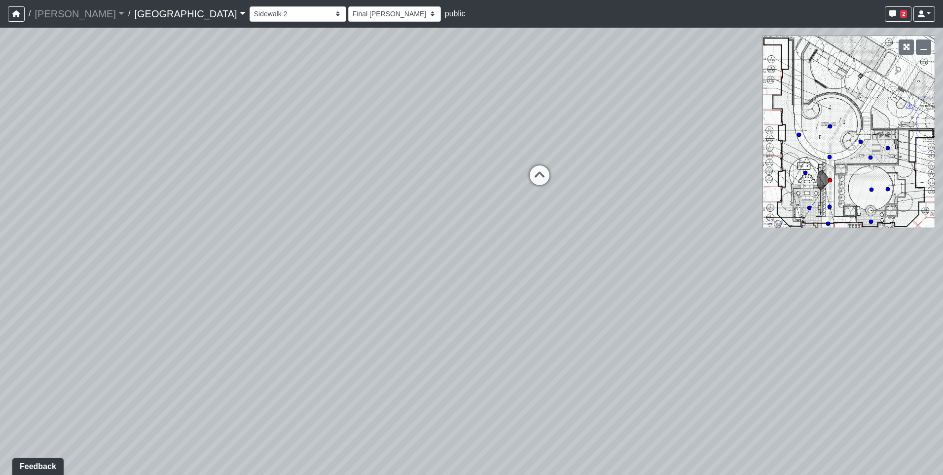
drag, startPoint x: 305, startPoint y: 200, endPoint x: 573, endPoint y: 201, distance: 268.3
click at [573, 201] on div "Loading... Pool Courtyard Entry 1 Loading... Main Lounge 2 Loading... Pool Cour…" at bounding box center [471, 251] width 943 height 447
click at [543, 179] on icon at bounding box center [540, 180] width 30 height 30
select select "fUW8DjP2CB6W6ML7iSpLTL"
select select "h3ebyGk32eUmSzz99H473o"
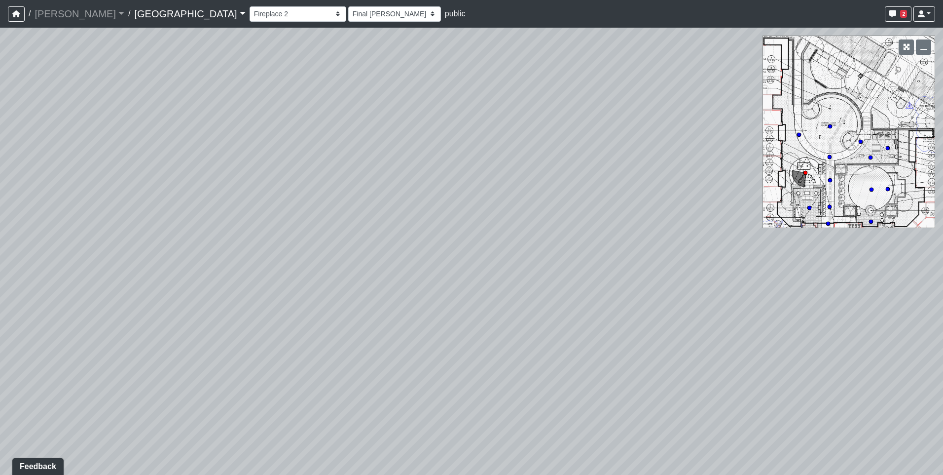
drag, startPoint x: 395, startPoint y: 243, endPoint x: 724, endPoint y: 212, distance: 330.0
click at [724, 212] on div "Loading... Pool Courtyard Entry 1 Loading... Main Lounge 2 Loading... Pool Cour…" at bounding box center [471, 251] width 943 height 447
drag, startPoint x: 426, startPoint y: 217, endPoint x: 707, endPoint y: 217, distance: 281.2
click at [707, 217] on div "Loading... Pool Courtyard Entry 1 Loading... Main Lounge 2 Loading... Pool Cour…" at bounding box center [471, 251] width 943 height 447
drag, startPoint x: 428, startPoint y: 218, endPoint x: 727, endPoint y: 236, distance: 299.5
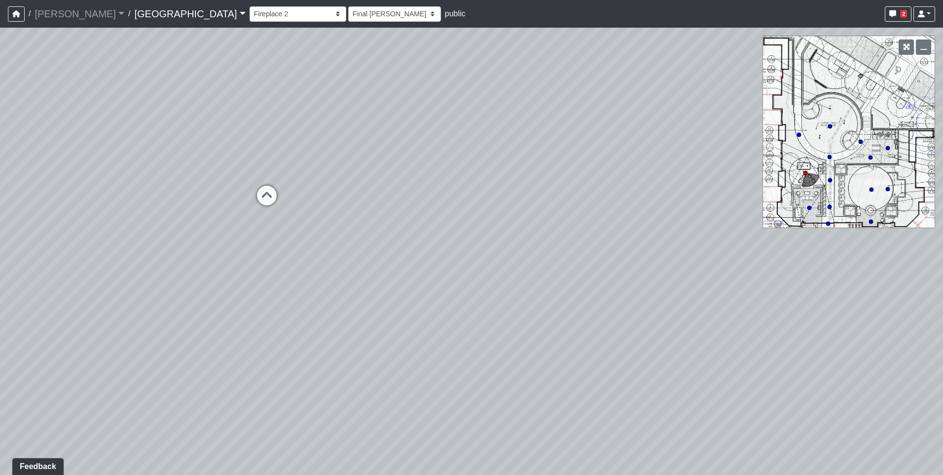
click at [727, 236] on div "Loading... Pool Courtyard Entry 1 Loading... Main Lounge 2 Loading... Pool Cour…" at bounding box center [471, 251] width 943 height 447
click at [261, 198] on icon at bounding box center [268, 200] width 30 height 30
select select "aKnx4LbkW4vTTeN38Co3z9"
select select "h3ebyGk32eUmSzz99H473o"
drag, startPoint x: 560, startPoint y: 214, endPoint x: 751, endPoint y: 236, distance: 192.2
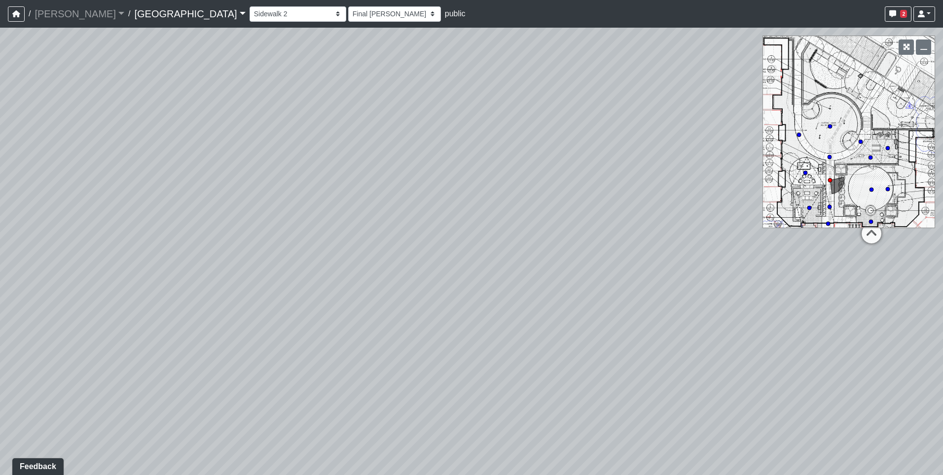
click at [751, 236] on div "Loading... Pool Courtyard Entry 1 Loading... Main Lounge 2 Loading... Pool Cour…" at bounding box center [471, 251] width 943 height 447
drag, startPoint x: 318, startPoint y: 231, endPoint x: 663, endPoint y: 234, distance: 345.3
click at [663, 234] on div "Loading... Pool Courtyard Entry 1 Loading... Main Lounge 2 Loading... Pool Cour…" at bounding box center [471, 251] width 943 height 447
drag, startPoint x: 344, startPoint y: 209, endPoint x: 639, endPoint y: 211, distance: 294.5
click at [669, 211] on div "Loading... Pool Courtyard Entry 1 Loading... Main Lounge 2 Loading... Pool Cour…" at bounding box center [471, 251] width 943 height 447
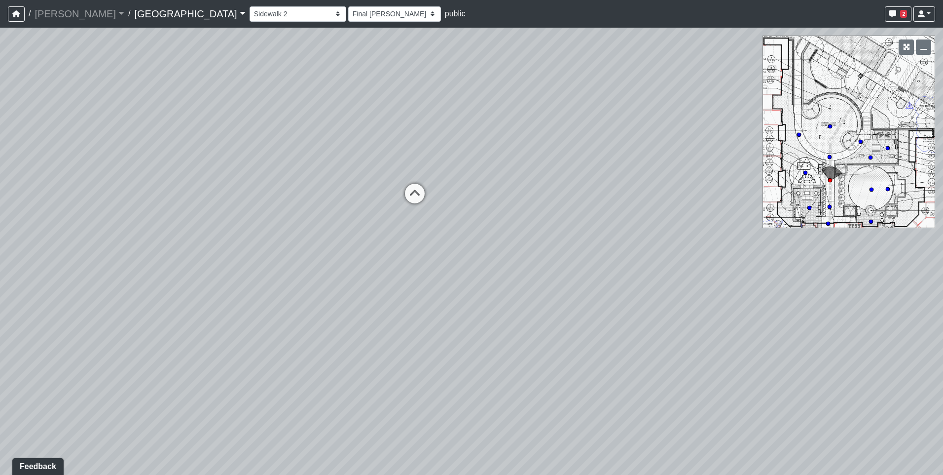
drag, startPoint x: 284, startPoint y: 211, endPoint x: 560, endPoint y: 189, distance: 277.1
click at [560, 189] on div "Loading... Pool Courtyard Entry 1 Loading... Main Lounge 2 Loading... Pool Cour…" at bounding box center [471, 251] width 943 height 447
drag, startPoint x: 495, startPoint y: 204, endPoint x: 485, endPoint y: 251, distance: 47.5
click at [485, 251] on div "Loading... Pool Courtyard Entry 1 Loading... Main Lounge 2 Loading... Pool Cour…" at bounding box center [471, 251] width 943 height 447
click at [416, 233] on icon at bounding box center [410, 236] width 30 height 30
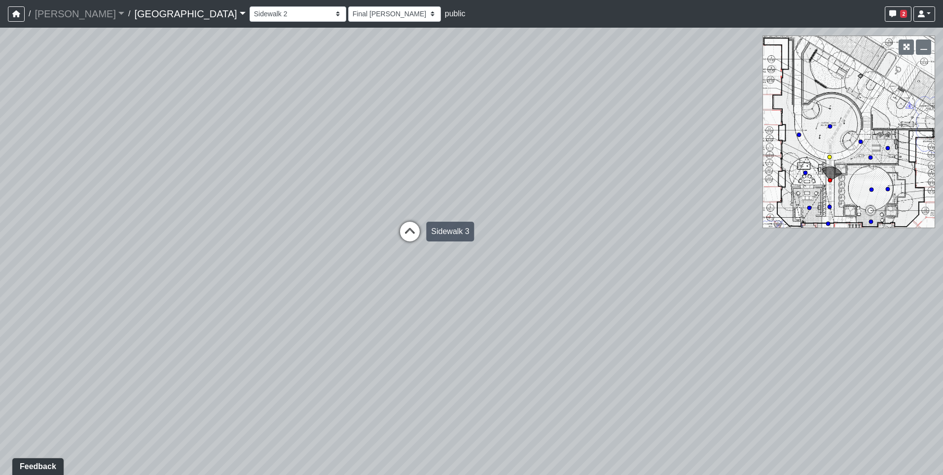
select select "h2Ljgq5k7pVKEairBLeMDA"
select select "h3ebyGk32eUmSzz99H473o"
click at [416, 197] on icon at bounding box center [415, 202] width 30 height 30
select select "unDwRJ1PByYVLkjSjYVHnb"
select select "h3ebyGk32eUmSzz99H473o"
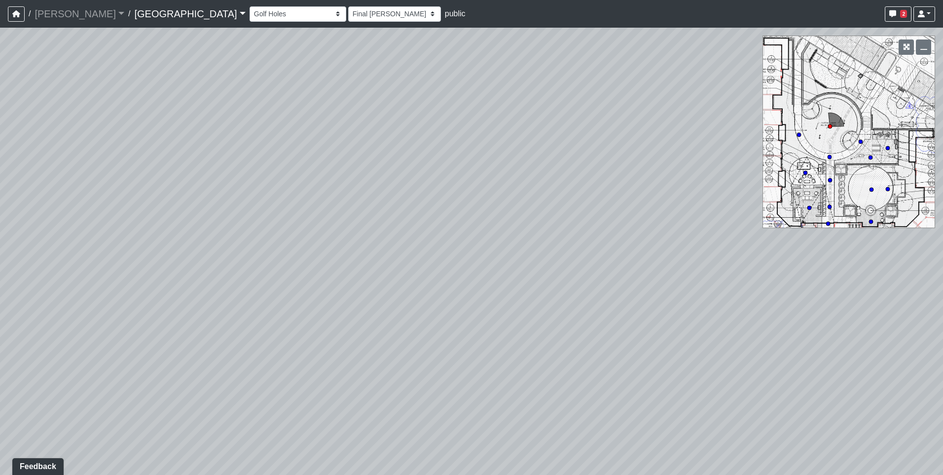
drag, startPoint x: 545, startPoint y: 239, endPoint x: 307, endPoint y: 221, distance: 237.9
click at [307, 221] on div "Loading... Pool Courtyard Entry 1 Loading... Main Lounge 2 Loading... Pool Cour…" at bounding box center [471, 251] width 943 height 447
